Goal: Task Accomplishment & Management: Manage account settings

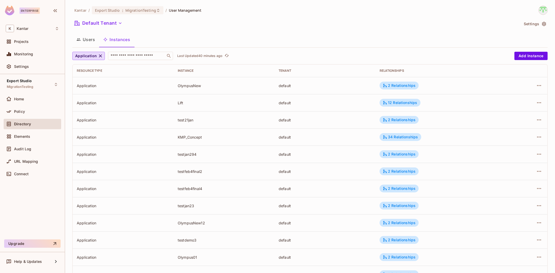
scroll to position [464, 0]
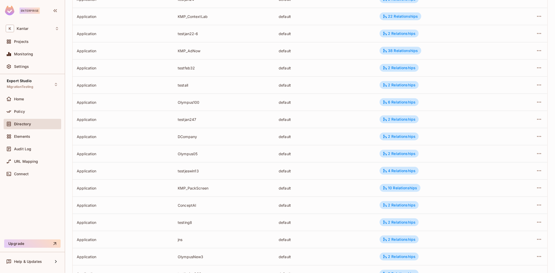
click at [22, 125] on span "Directory" at bounding box center [22, 124] width 17 height 4
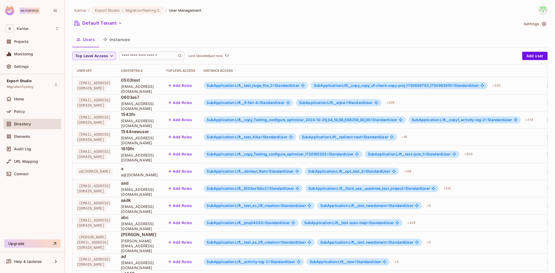
click at [156, 58] on input "text" at bounding box center [148, 55] width 55 height 5
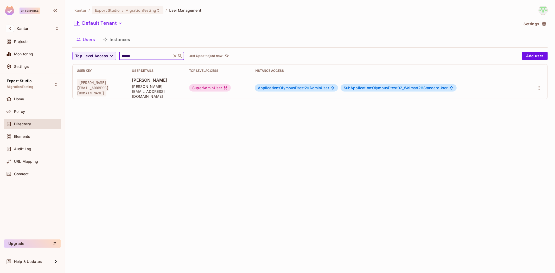
type input "******"
click at [299, 86] on span "Application:OlympusDtest2 #" at bounding box center [284, 88] width 52 height 4
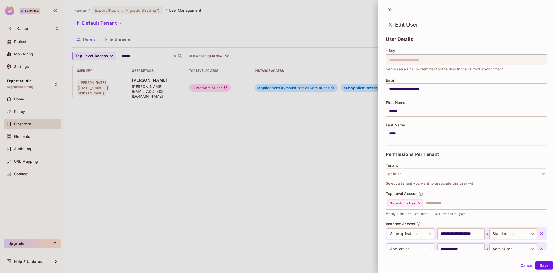
scroll to position [34, 0]
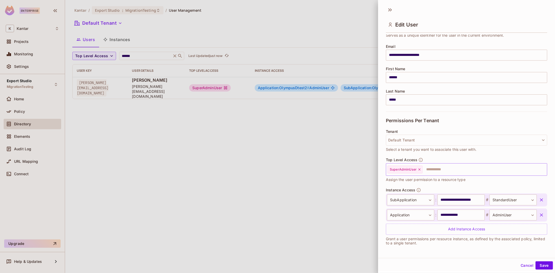
drag, startPoint x: 419, startPoint y: 171, endPoint x: 419, endPoint y: 174, distance: 2.7
click at [419, 172] on div "SuperAdminUser" at bounding box center [405, 170] width 35 height 8
click at [419, 169] on icon at bounding box center [420, 170] width 4 height 4
drag, startPoint x: 539, startPoint y: 266, endPoint x: 490, endPoint y: 238, distance: 56.9
click at [539, 267] on button "Save" at bounding box center [544, 266] width 17 height 8
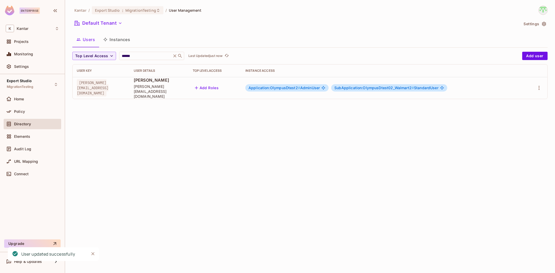
click at [300, 86] on span "#" at bounding box center [299, 88] width 2 height 4
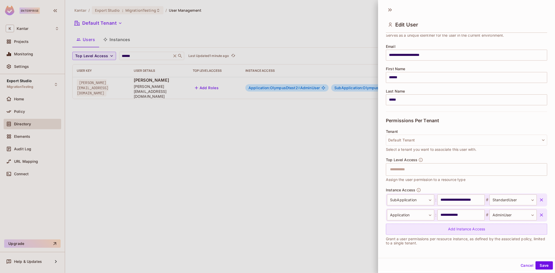
click at [542, 264] on button "Save" at bounding box center [544, 266] width 17 height 8
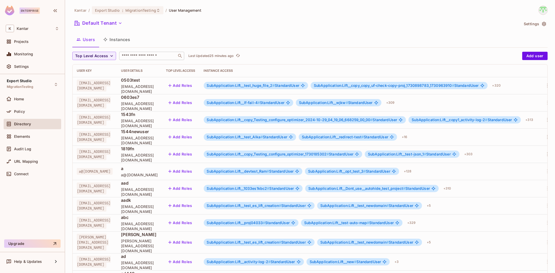
click at [140, 57] on input "text" at bounding box center [148, 55] width 55 height 5
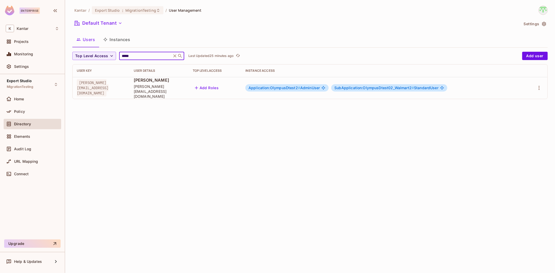
type input "*****"
click at [320, 86] on span "Application:OlympusDtest2 # AdminUser" at bounding box center [284, 88] width 71 height 4
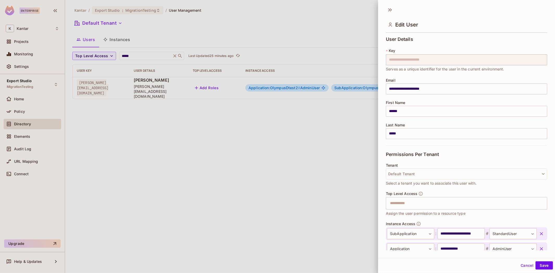
scroll to position [34, 0]
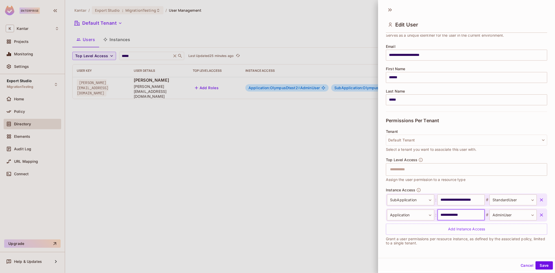
drag, startPoint x: 438, startPoint y: 217, endPoint x: 469, endPoint y: 217, distance: 31.2
click at [469, 217] on input "**********" at bounding box center [461, 215] width 47 height 11
